Goal: Transaction & Acquisition: Purchase product/service

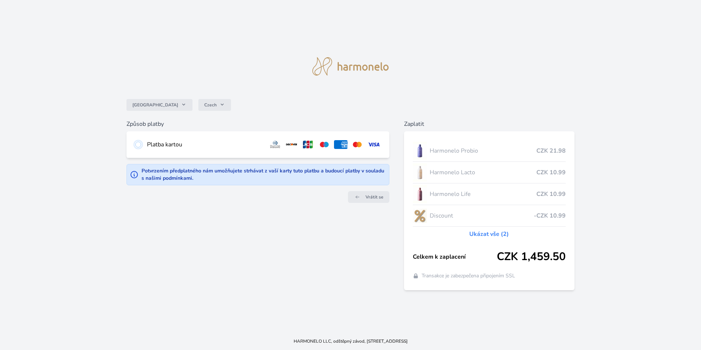
click at [139, 145] on input "radio" at bounding box center [138, 145] width 6 height 6
radio input "true"
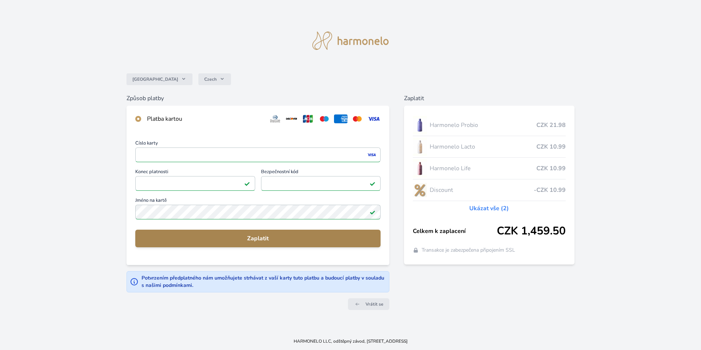
click at [261, 240] on span "Zaplatit" at bounding box center [258, 238] width 234 height 9
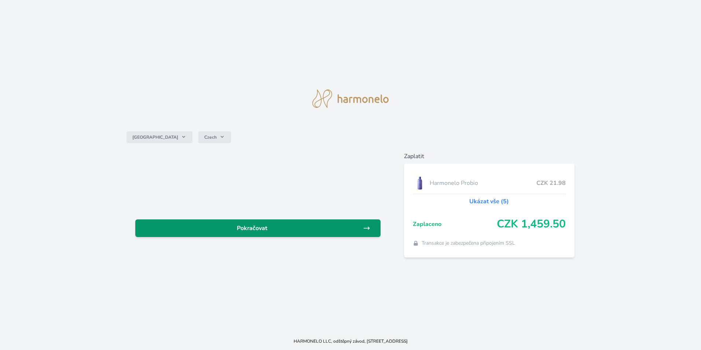
click at [252, 228] on span "Pokračovat" at bounding box center [252, 228] width 222 height 9
